Goal: Task Accomplishment & Management: Manage account settings

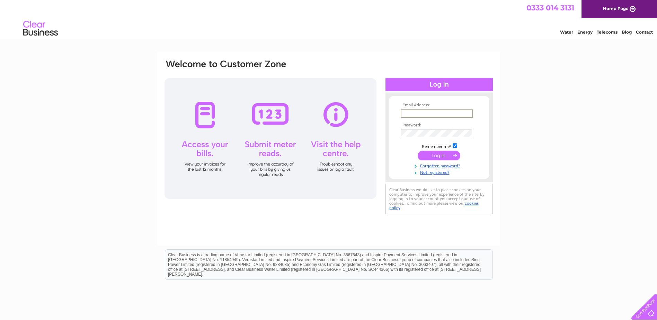
click at [455, 115] on input "text" at bounding box center [437, 113] width 72 height 8
type input "finance@foursquare.org.uk"
click at [417, 151] on input "submit" at bounding box center [438, 156] width 43 height 10
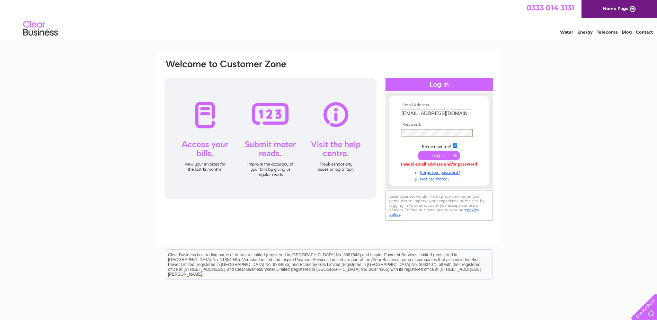
click at [417, 151] on input "submit" at bounding box center [438, 156] width 43 height 10
click at [445, 154] on input "submit" at bounding box center [438, 156] width 43 height 10
click at [434, 154] on input "submit" at bounding box center [438, 155] width 43 height 10
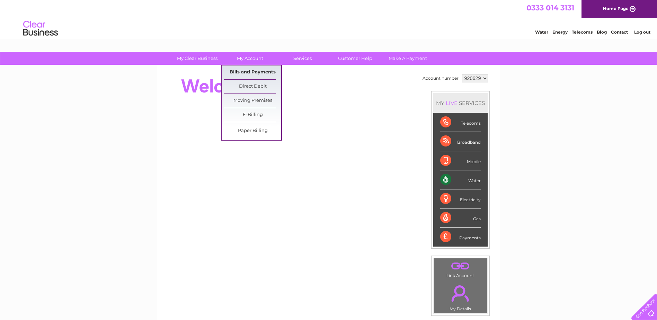
click at [247, 72] on link "Bills and Payments" at bounding box center [252, 72] width 57 height 14
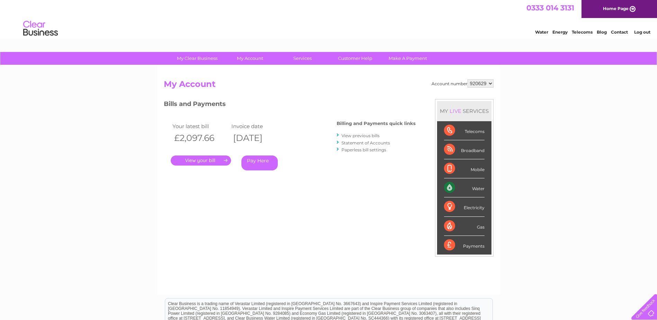
click at [205, 159] on link "." at bounding box center [201, 160] width 60 height 10
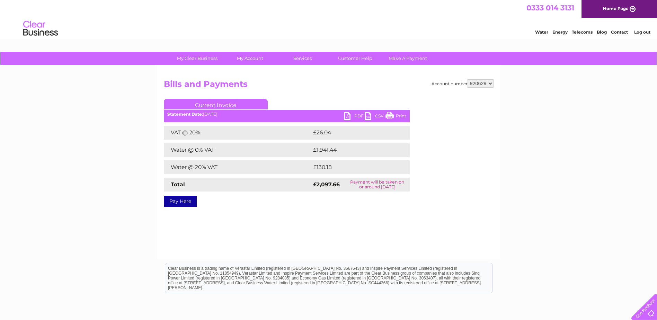
click at [349, 115] on link "PDF" at bounding box center [354, 117] width 21 height 10
drag, startPoint x: 345, startPoint y: 51, endPoint x: 344, endPoint y: 56, distance: 5.2
click at [344, 56] on link "Customer Help" at bounding box center [354, 58] width 57 height 13
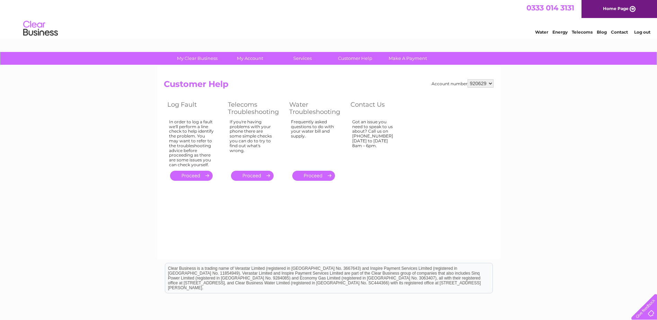
click at [616, 32] on link "Contact" at bounding box center [619, 31] width 17 height 5
